Goal: Task Accomplishment & Management: Manage account settings

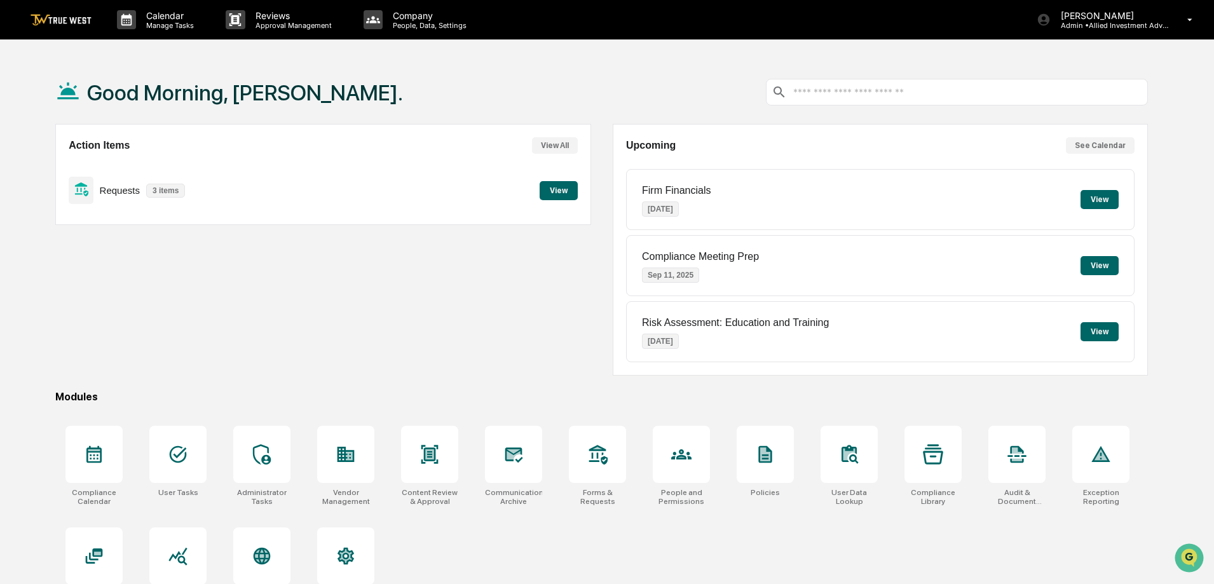
click at [560, 189] on button "View" at bounding box center [559, 190] width 38 height 19
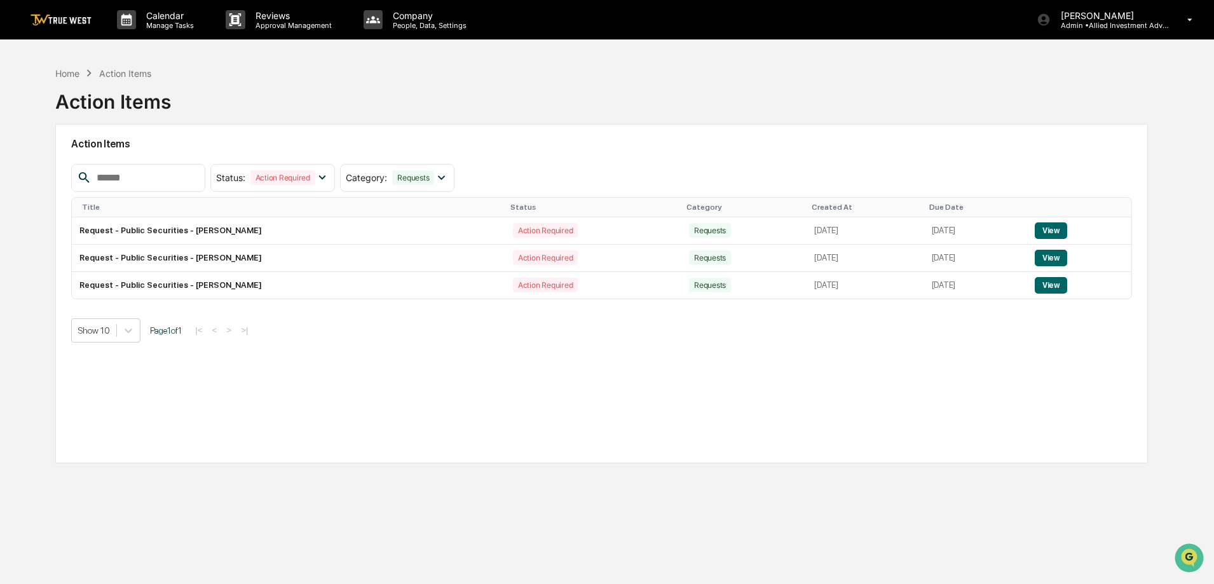
click at [1057, 231] on button "View" at bounding box center [1051, 230] width 32 height 17
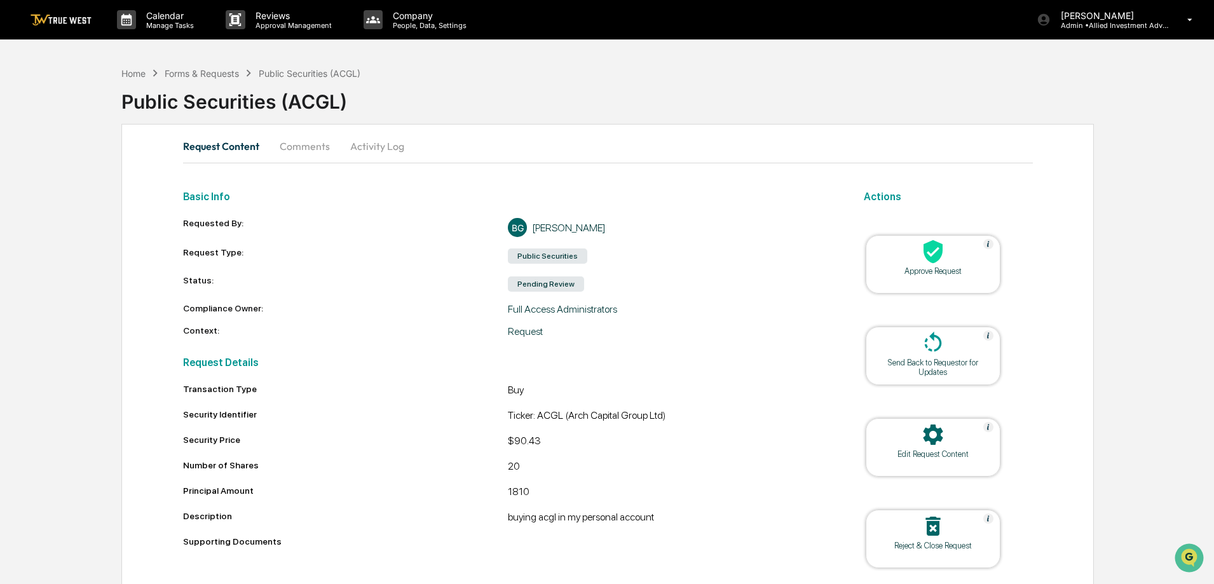
click at [944, 261] on icon at bounding box center [932, 251] width 25 height 25
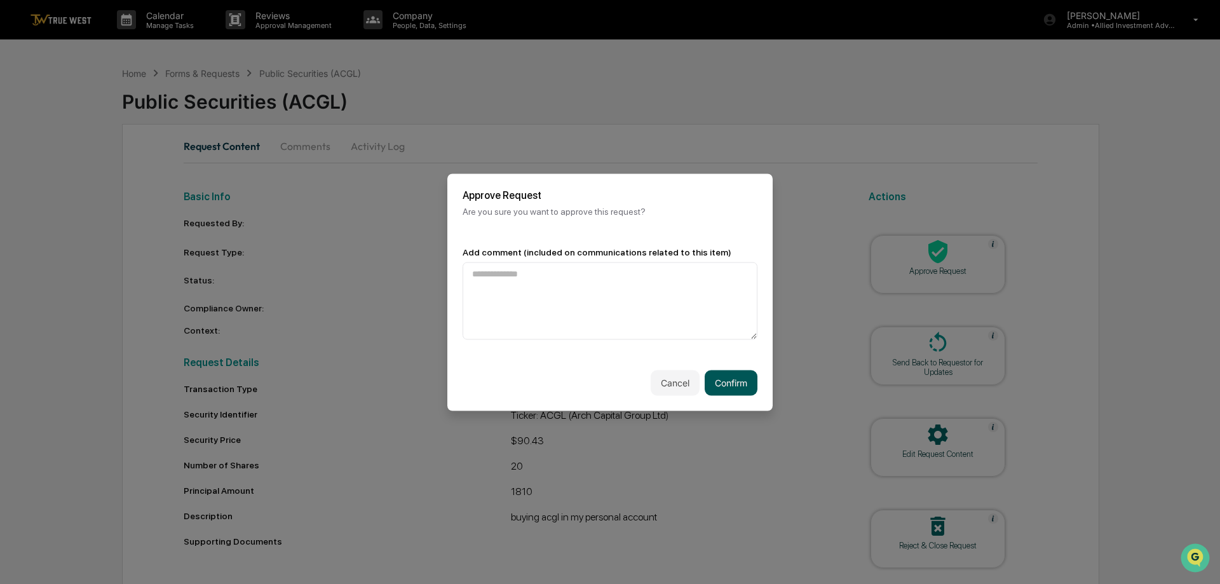
click at [731, 386] on button "Confirm" at bounding box center [731, 382] width 53 height 25
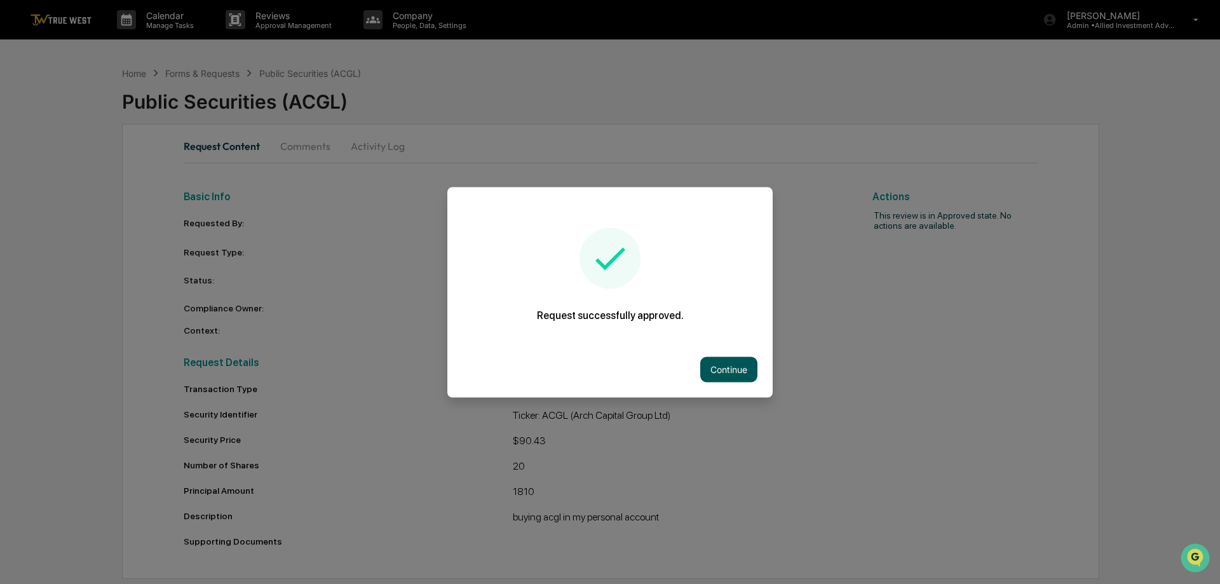
click at [750, 368] on button "Continue" at bounding box center [728, 368] width 57 height 25
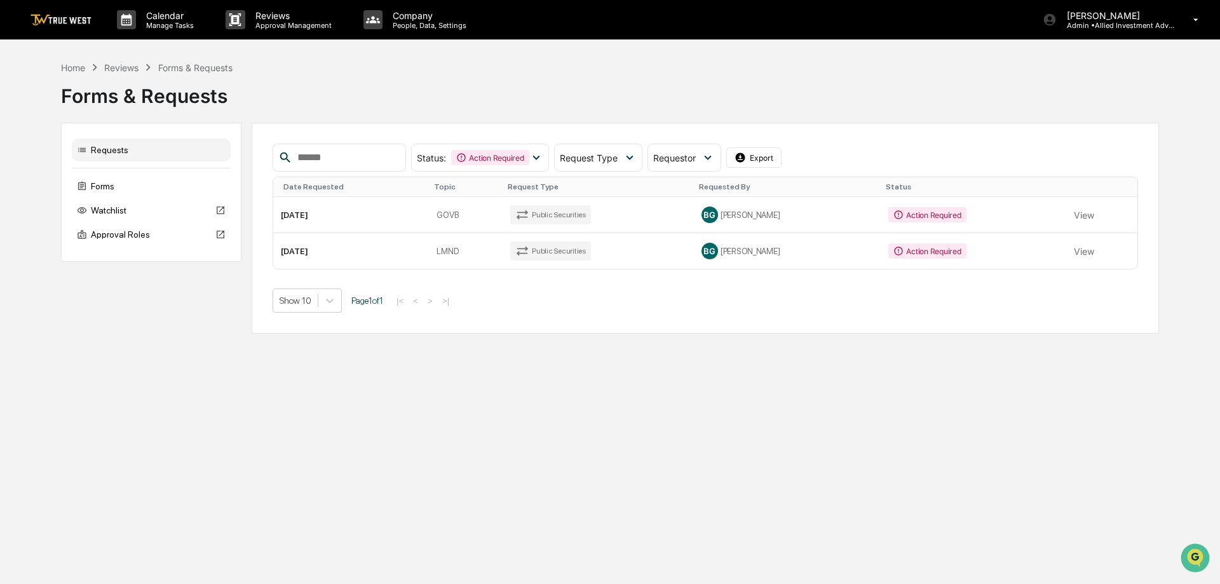
click at [1081, 214] on button "View" at bounding box center [1084, 214] width 20 height 25
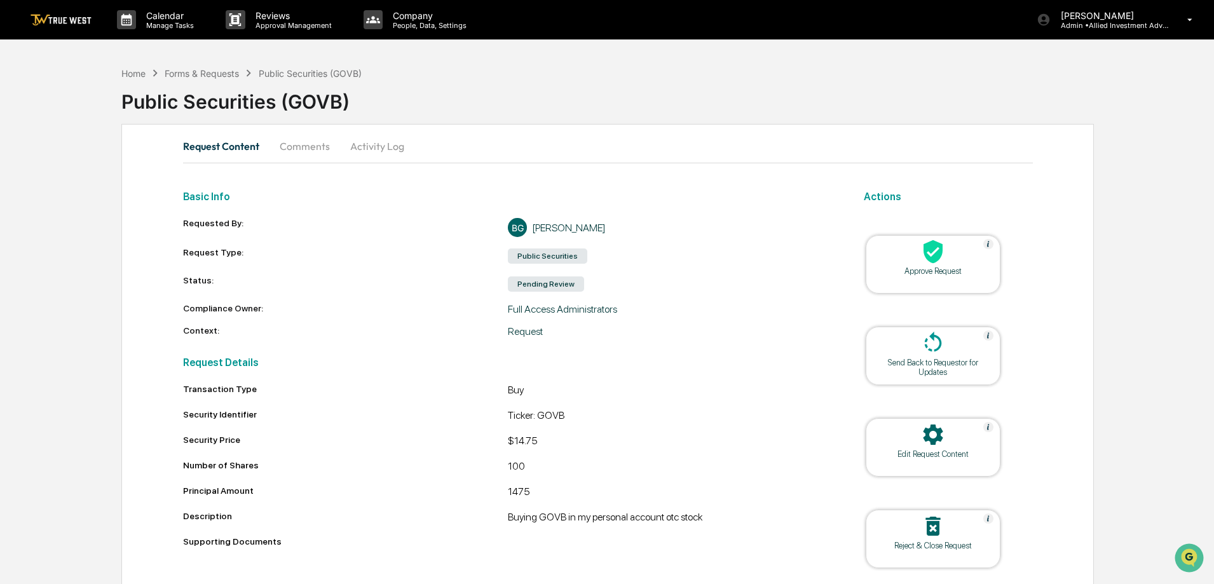
click at [938, 259] on icon at bounding box center [932, 252] width 19 height 24
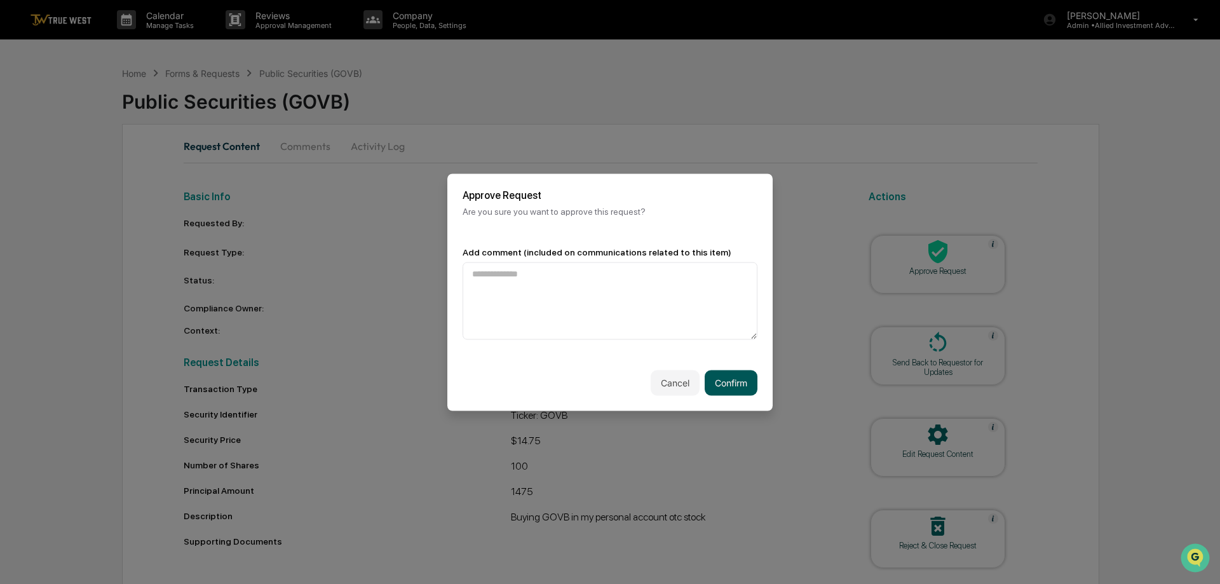
click at [743, 381] on button "Confirm" at bounding box center [731, 382] width 53 height 25
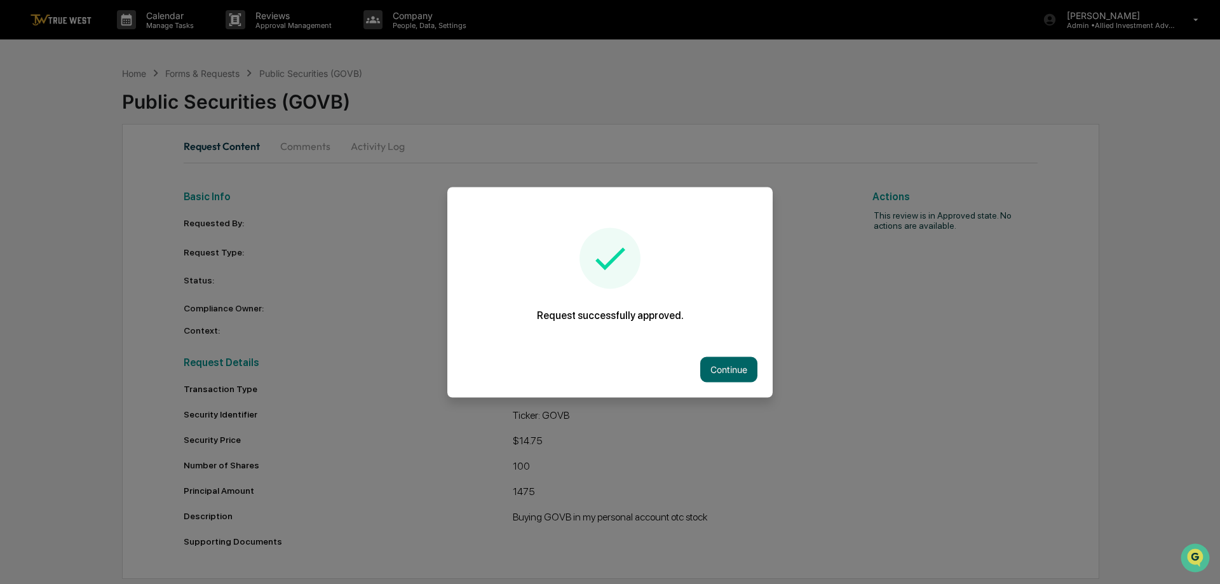
click at [742, 371] on button "Continue" at bounding box center [728, 368] width 57 height 25
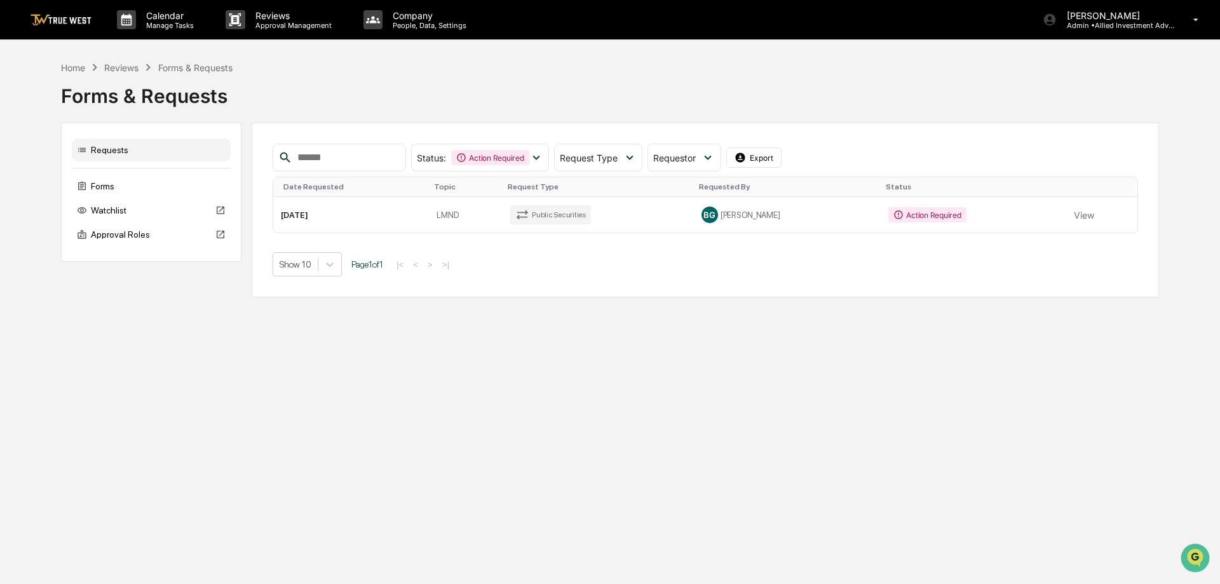
click at [1079, 211] on button "View" at bounding box center [1084, 214] width 20 height 25
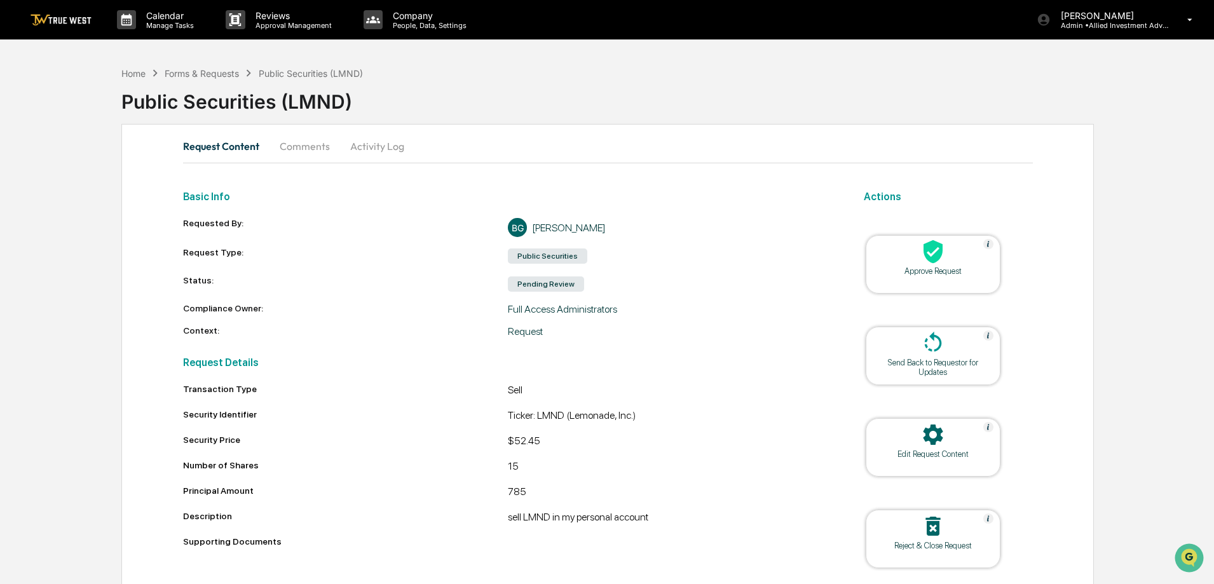
click at [950, 261] on div at bounding box center [932, 252] width 127 height 27
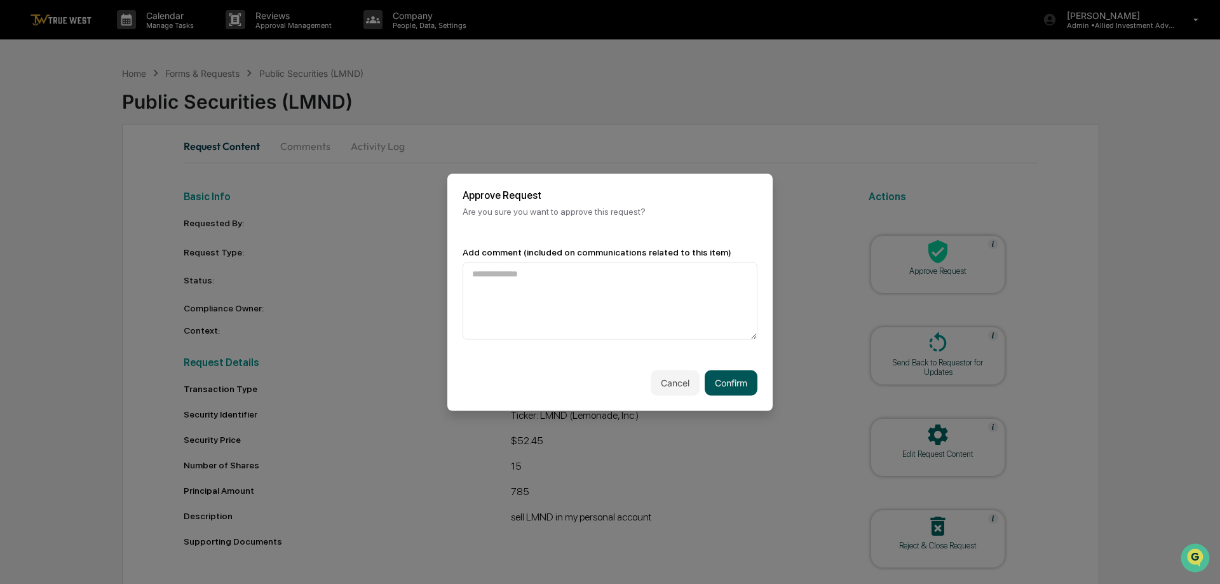
click at [735, 381] on button "Confirm" at bounding box center [731, 382] width 53 height 25
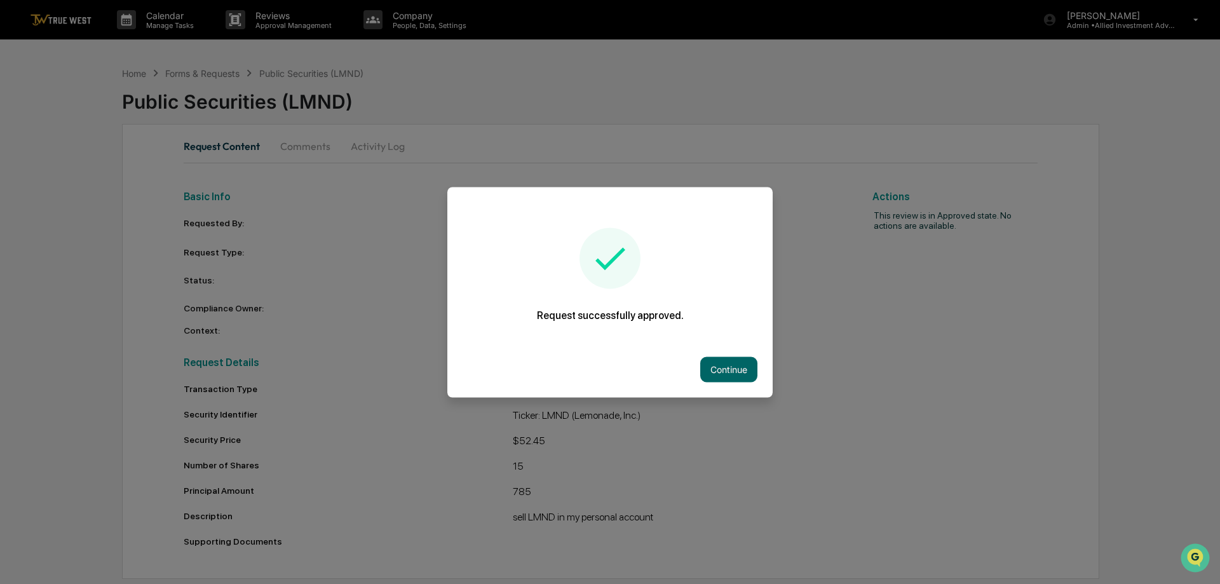
click at [724, 355] on div "Continue" at bounding box center [609, 369] width 325 height 56
click at [720, 373] on button "Continue" at bounding box center [728, 368] width 57 height 25
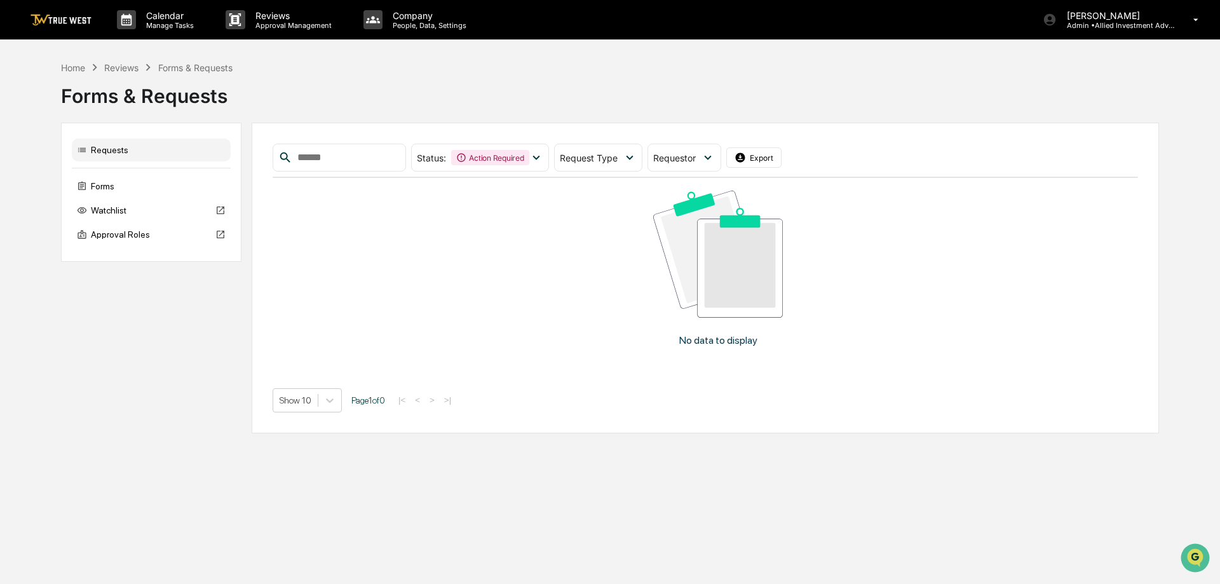
click at [64, 18] on img at bounding box center [61, 20] width 61 height 12
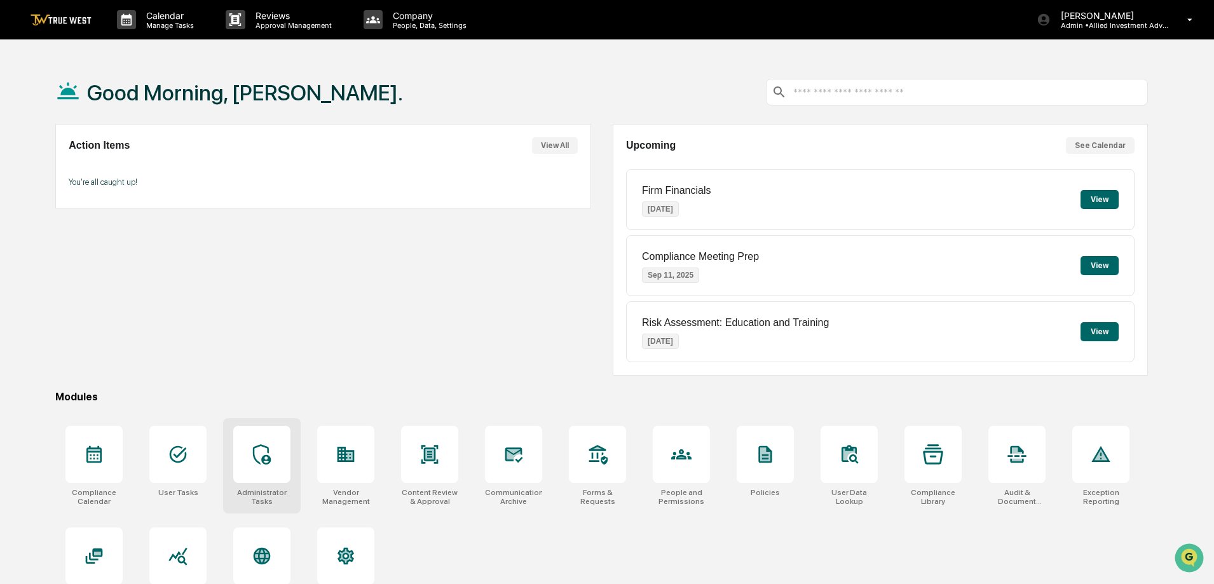
click at [261, 452] on icon at bounding box center [262, 454] width 20 height 20
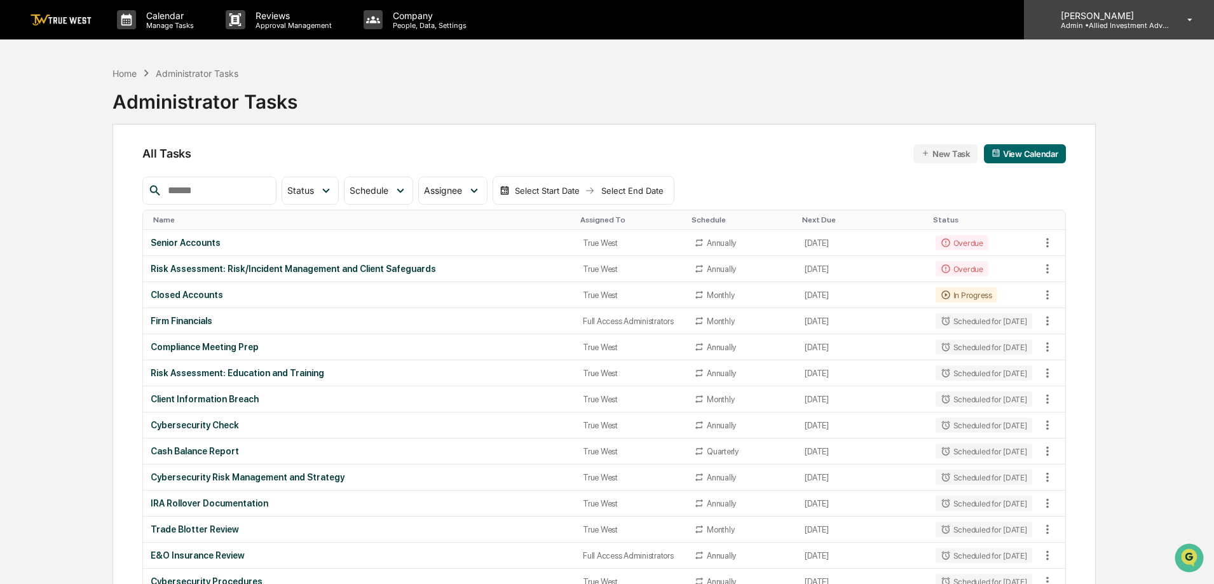
click at [1136, 21] on p "Admin • Allied Investment Advisors" at bounding box center [1109, 25] width 118 height 9
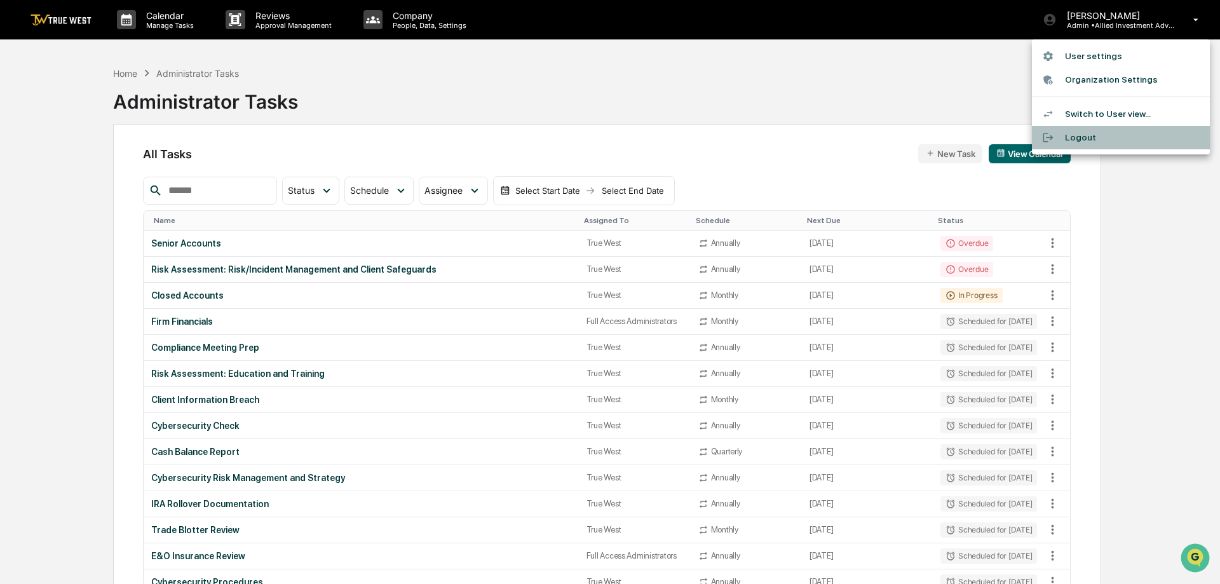
click at [1090, 138] on li "Logout" at bounding box center [1121, 138] width 178 height 24
